Goal: Transaction & Acquisition: Purchase product/service

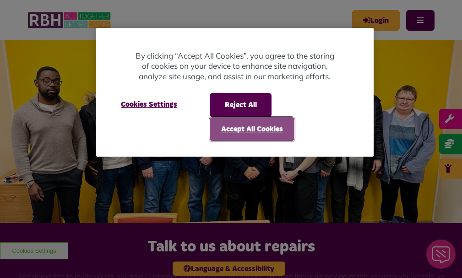
click at [255, 130] on button "Accept All Cookies" at bounding box center [252, 129] width 85 height 24
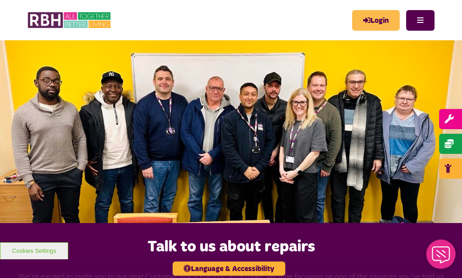
click at [357, 19] on link "Login" at bounding box center [376, 20] width 48 height 21
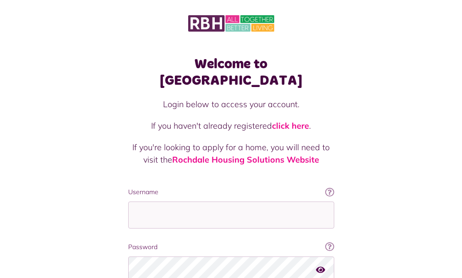
type input "**********"
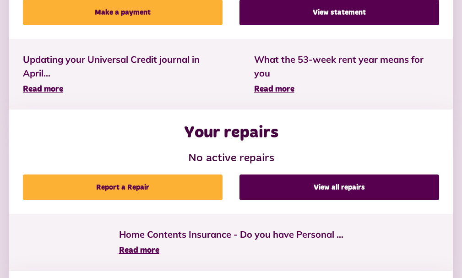
scroll to position [211, 0]
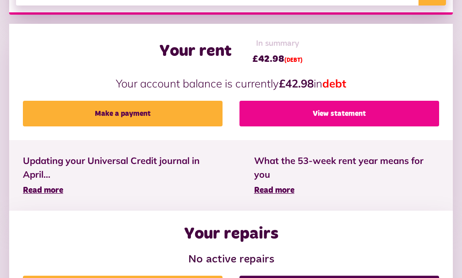
click at [343, 126] on link "View statement" at bounding box center [339, 114] width 200 height 26
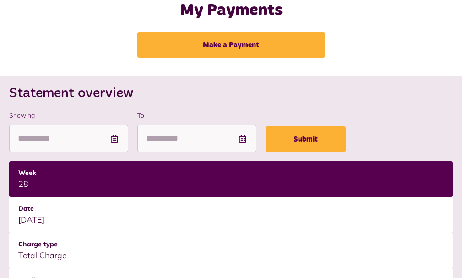
scroll to position [46, 0]
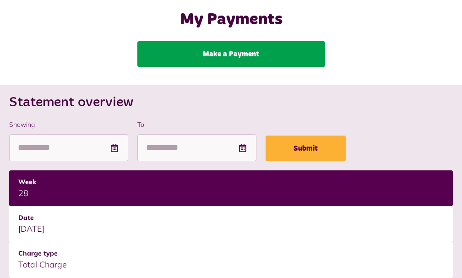
click at [226, 64] on link "Make a Payment" at bounding box center [231, 54] width 188 height 26
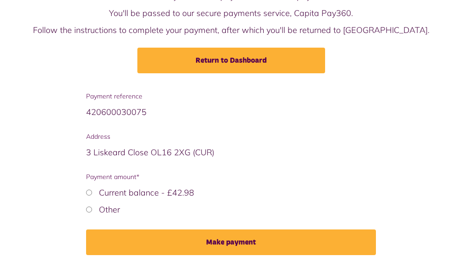
scroll to position [99, 0]
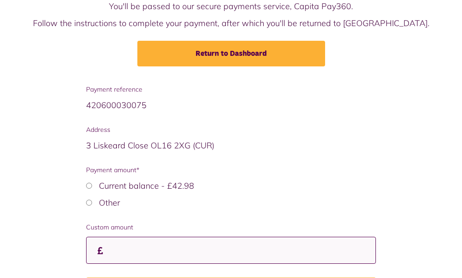
click at [136, 258] on input "Custom amount" at bounding box center [231, 250] width 290 height 27
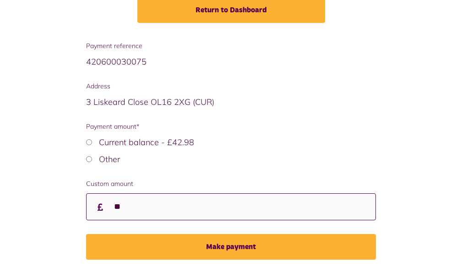
scroll to position [154, 0]
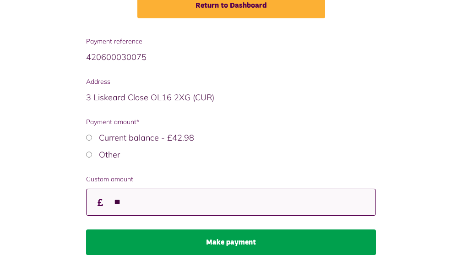
type input "**"
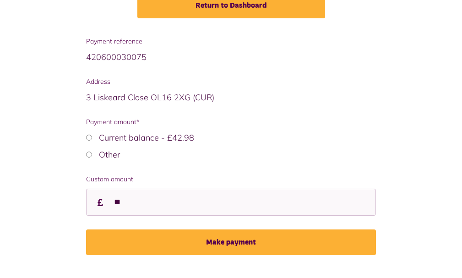
click at [261, 250] on button "Make payment" at bounding box center [231, 242] width 290 height 26
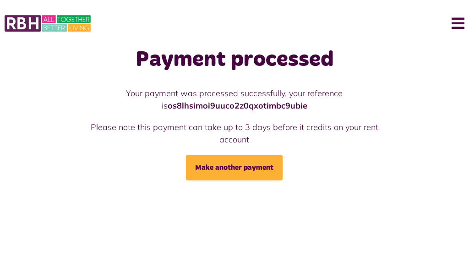
click at [466, 22] on div "Menu" at bounding box center [234, 23] width 469 height 28
click at [457, 22] on button "Menu" at bounding box center [455, 23] width 20 height 28
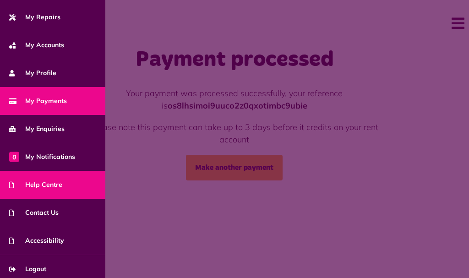
scroll to position [84, 0]
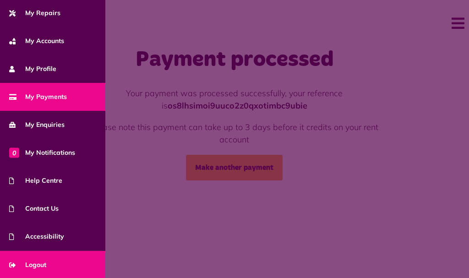
click at [64, 261] on link "Logout" at bounding box center [52, 265] width 105 height 28
